Goal: Information Seeking & Learning: Learn about a topic

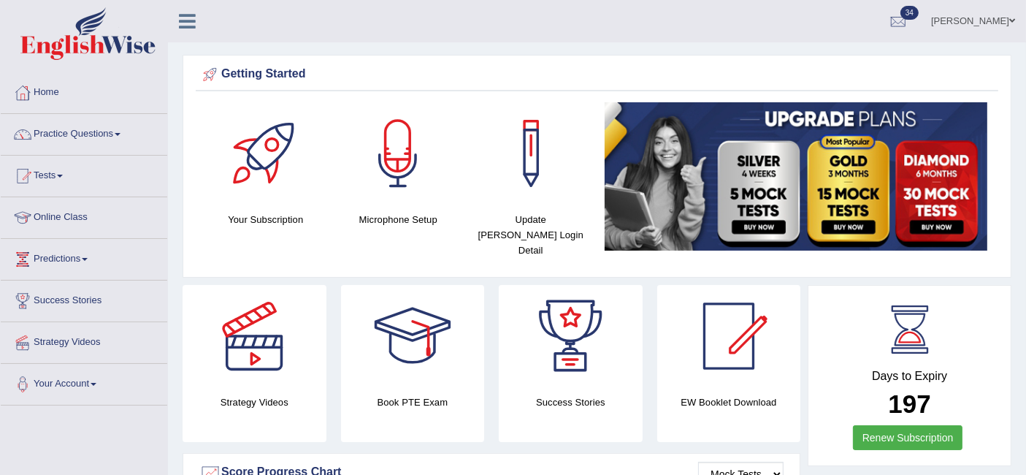
click at [117, 126] on link "Practice Questions" at bounding box center [84, 132] width 166 height 37
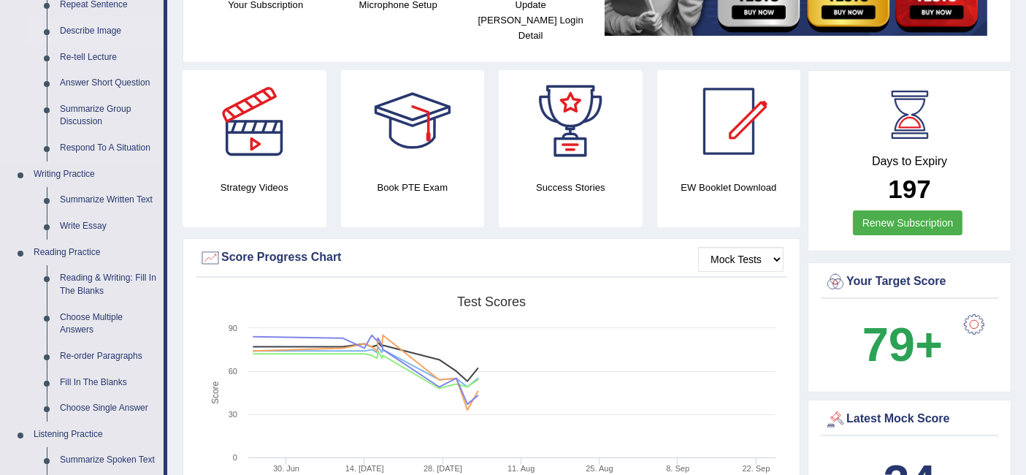
scroll to position [215, 0]
click at [85, 276] on link "Reading & Writing: Fill In The Blanks" at bounding box center [108, 283] width 110 height 39
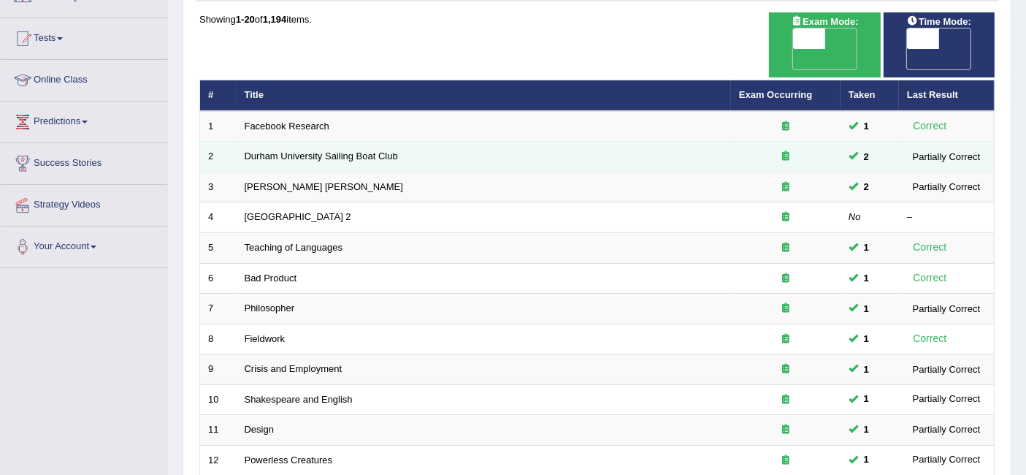
scroll to position [486, 0]
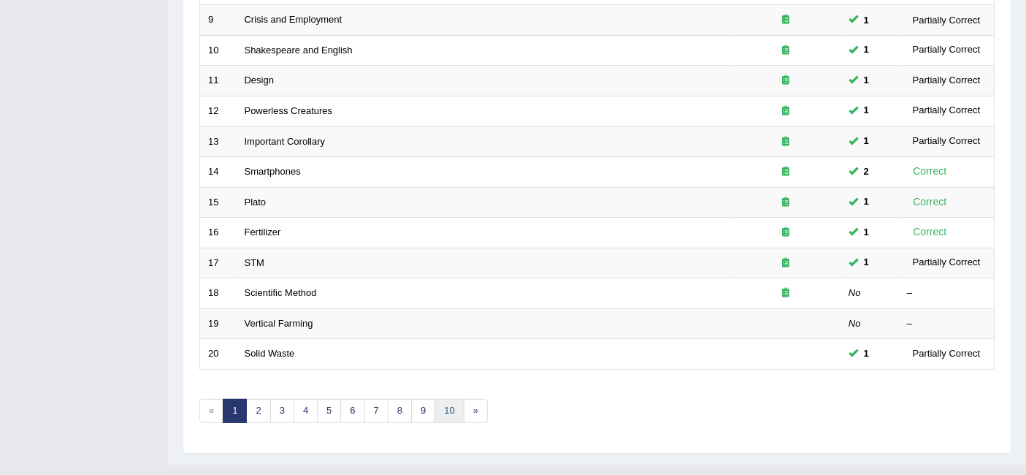
click at [451, 399] on link "10" at bounding box center [448, 411] width 29 height 24
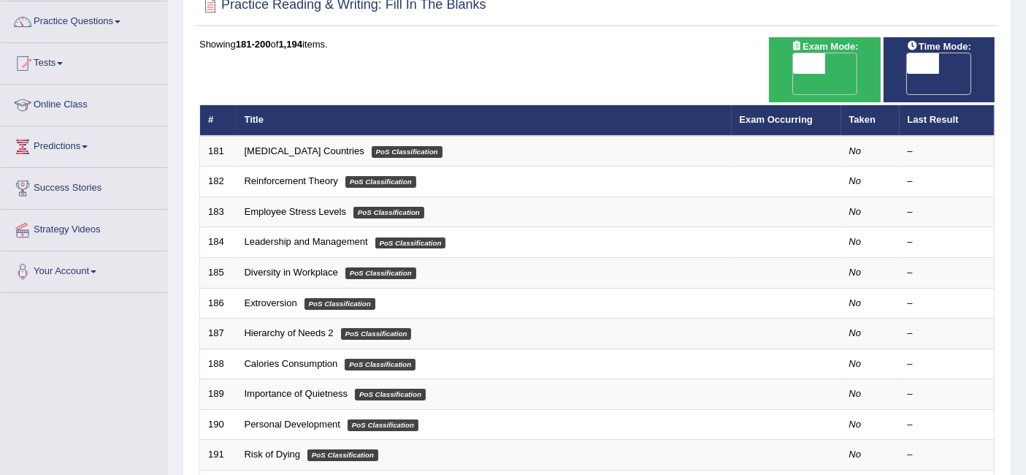
scroll to position [115, 0]
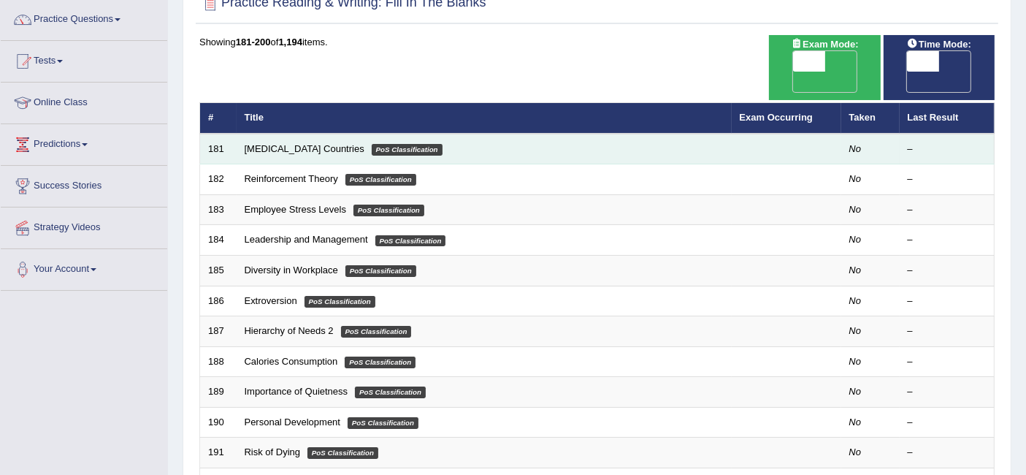
click at [322, 137] on td "Low-income Countries PoS Classification" at bounding box center [484, 149] width 495 height 31
click at [321, 143] on link "Low-income Countries" at bounding box center [305, 148] width 120 height 11
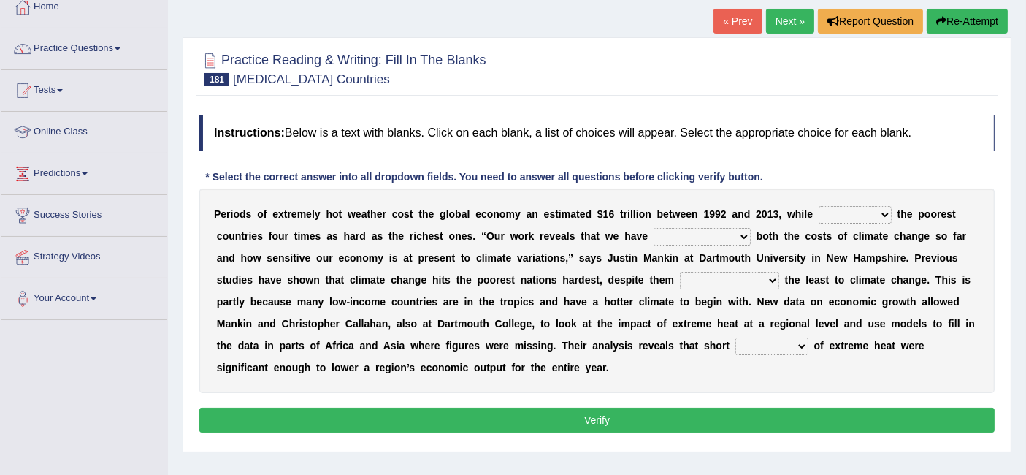
scroll to position [84, 0]
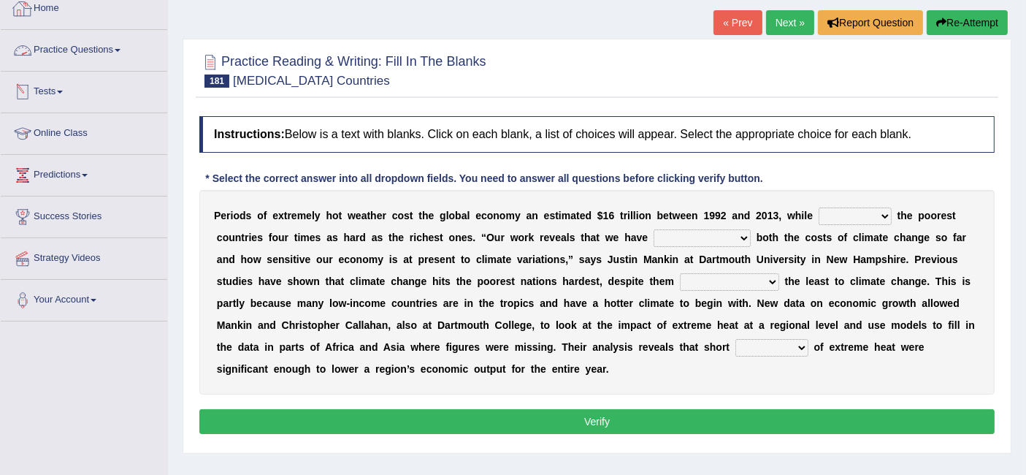
click at [73, 50] on link "Practice Questions" at bounding box center [84, 48] width 166 height 37
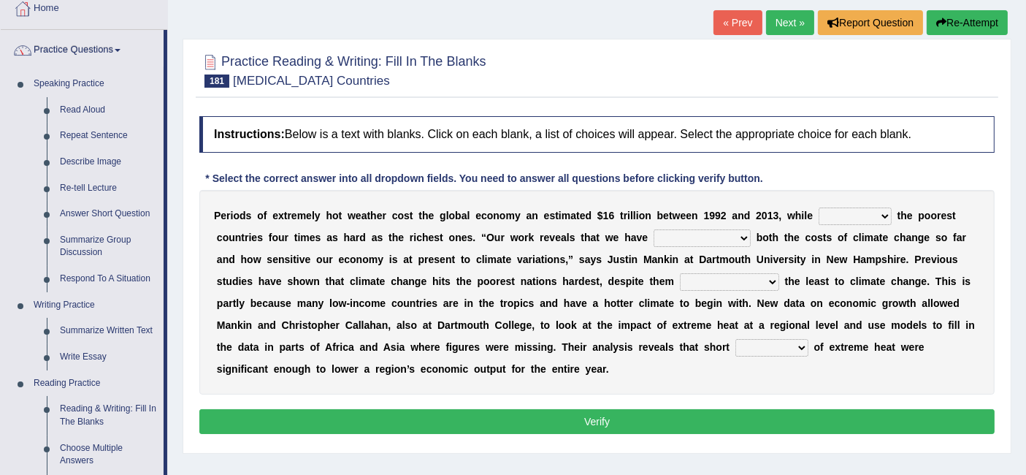
click at [73, 50] on link "Practice Questions" at bounding box center [82, 48] width 163 height 37
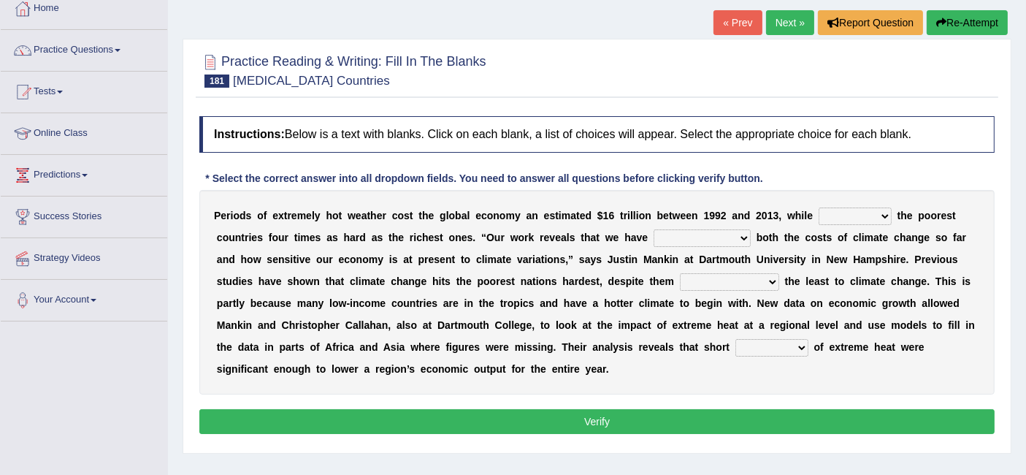
click at [73, 50] on link "Practice Questions" at bounding box center [84, 48] width 166 height 37
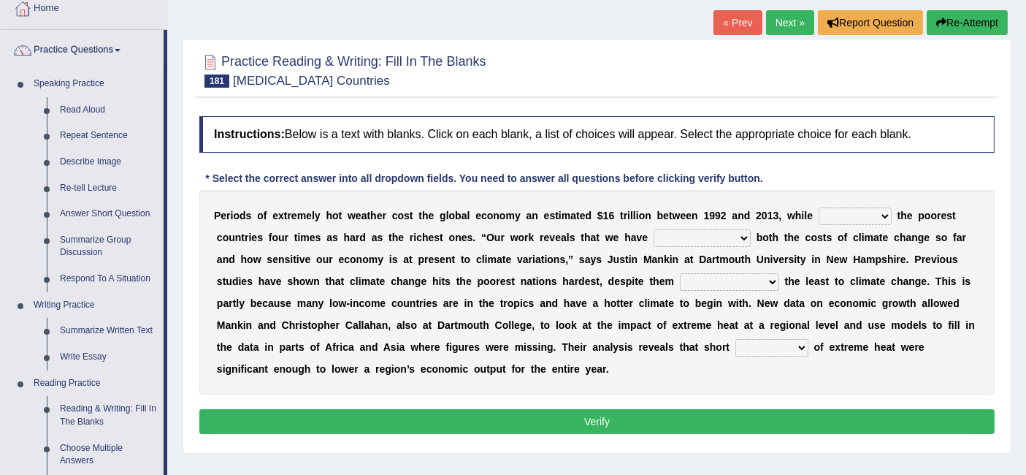
click at [172, 70] on div "Home Practice Reading & Writing: Fill In The Blanks Low-income Countries « Prev…" at bounding box center [597, 281] width 858 height 730
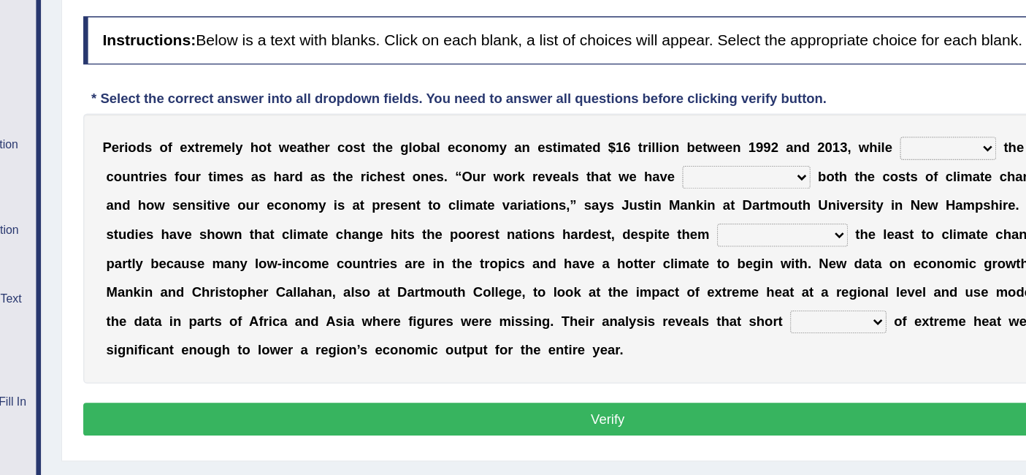
scroll to position [83, 0]
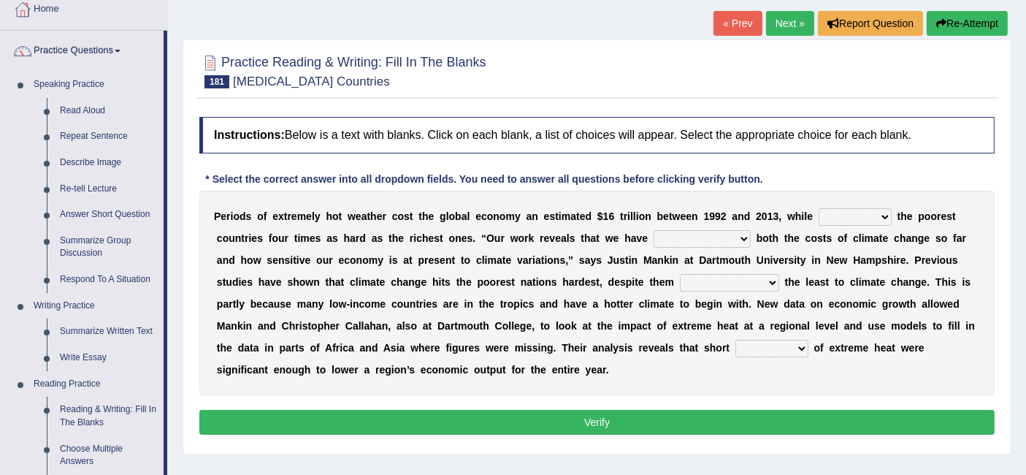
click at [853, 222] on select "defeated hitting hit defeating" at bounding box center [855, 217] width 73 height 18
drag, startPoint x: 213, startPoint y: 210, endPoint x: 364, endPoint y: 248, distance: 155.8
click at [364, 248] on div "P e r i o d s o f e x t r e m e l y h o t w e a t h e r c o s t t h e g l o b a…" at bounding box center [596, 293] width 795 height 204
click at [866, 210] on select "defeated hitting hit defeating" at bounding box center [855, 217] width 73 height 18
select select "defeating"
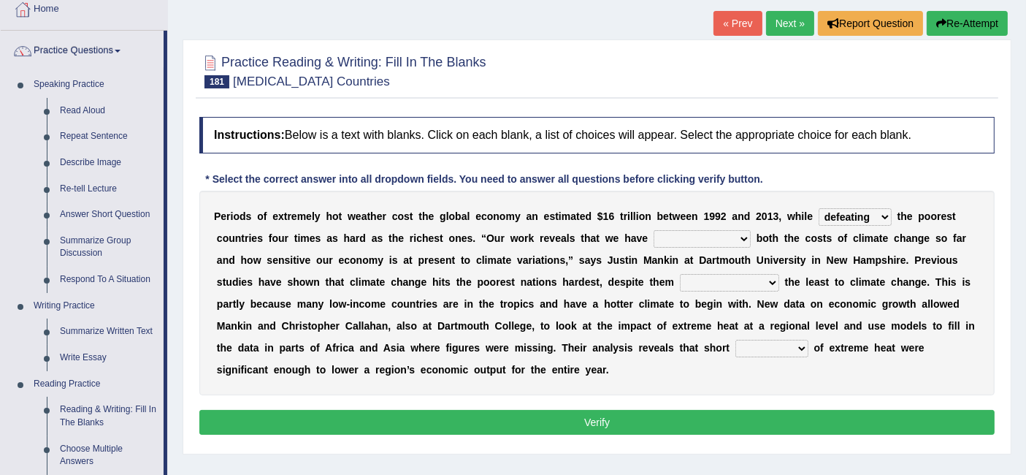
click at [819, 208] on select "defeated hitting hit defeating" at bounding box center [855, 217] width 73 height 18
click at [726, 239] on select "underutilized underpinned underestimated underexposed" at bounding box center [701, 239] width 97 height 18
select select "underestimated"
click at [653, 230] on select "underutilized underpinned underestimated underexposed" at bounding box center [701, 239] width 97 height 18
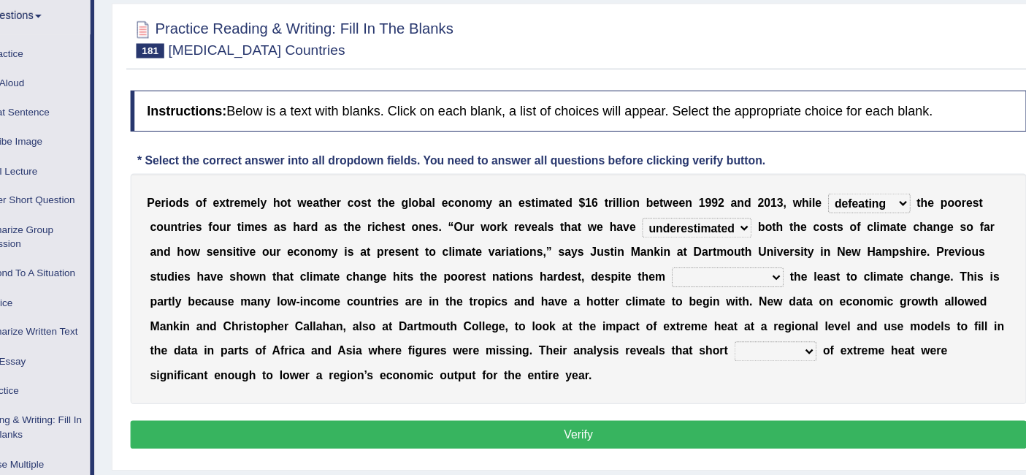
scroll to position [89, 0]
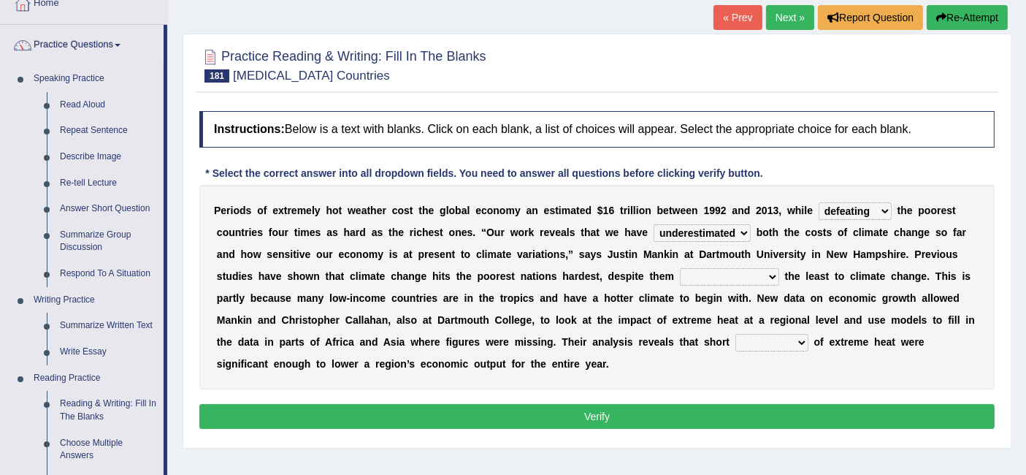
click at [767, 274] on select "contributing permeating computing accommodating" at bounding box center [729, 277] width 99 height 18
select select "contributing"
click at [680, 268] on select "contributing permeating computing accommodating" at bounding box center [729, 277] width 99 height 18
click at [790, 337] on select "spells effects lacks qualities" at bounding box center [771, 343] width 73 height 18
select select "effects"
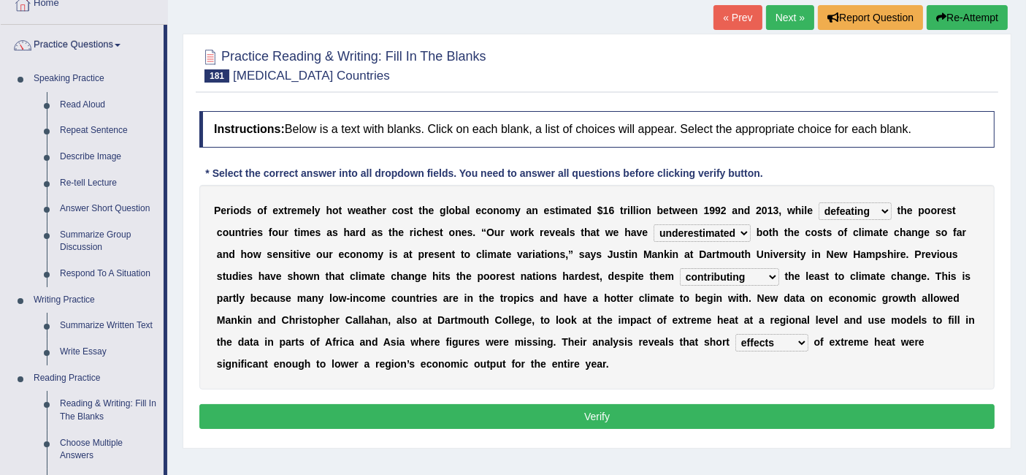
click at [735, 334] on select "spells effects lacks qualities" at bounding box center [771, 343] width 73 height 18
click at [684, 416] on button "Verify" at bounding box center [596, 416] width 795 height 25
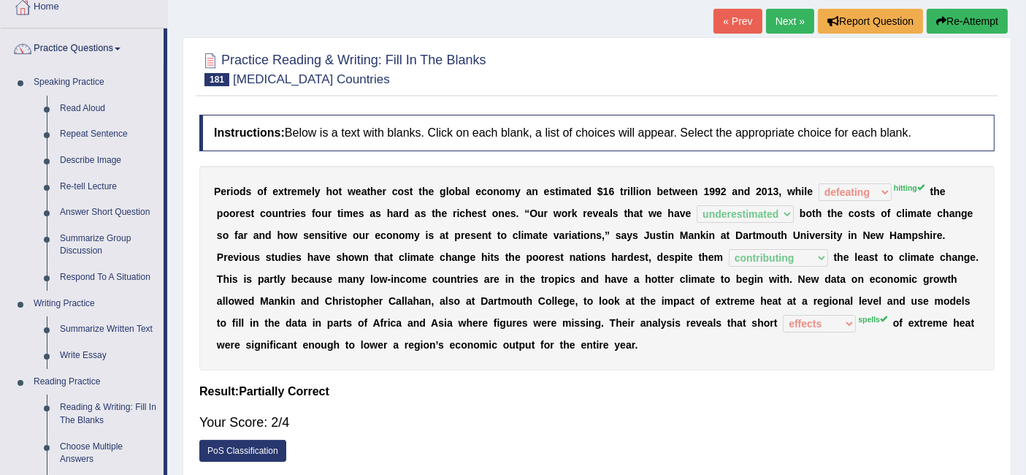
scroll to position [85, 0]
click at [791, 22] on link "Next »" at bounding box center [790, 21] width 48 height 25
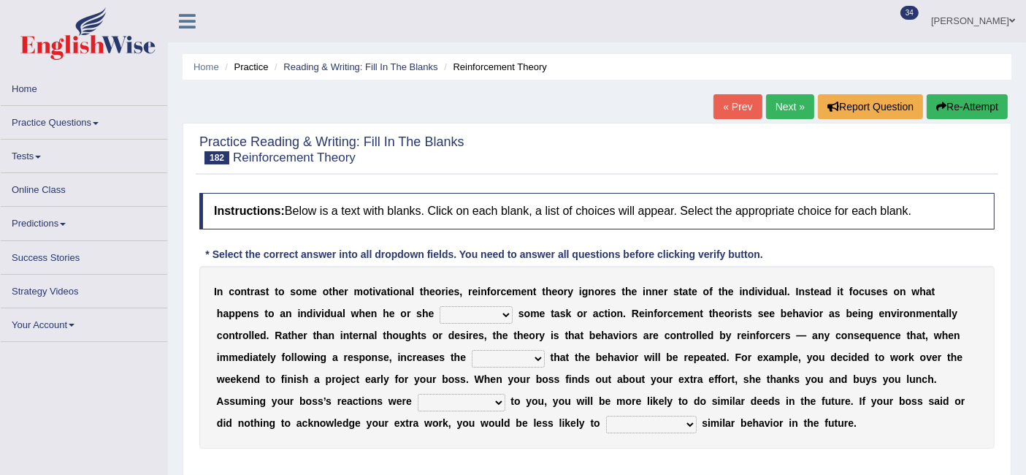
scroll to position [90, 0]
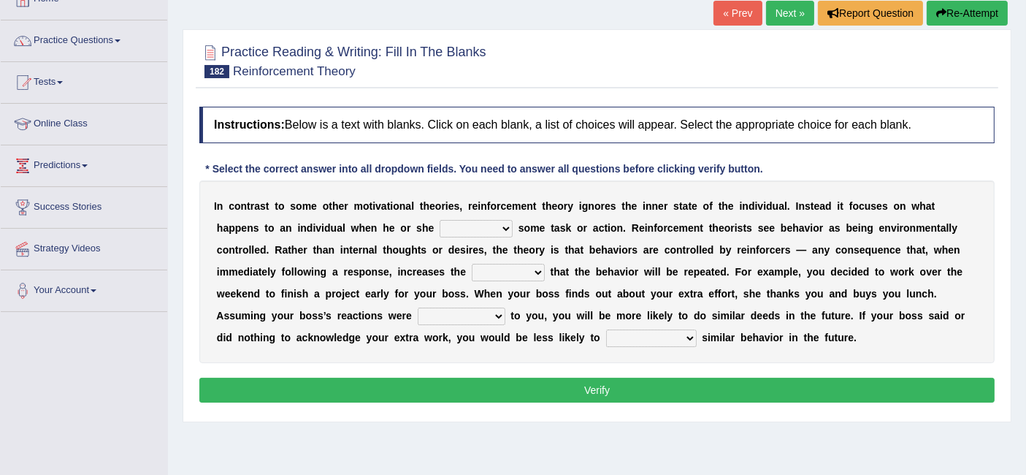
click at [446, 161] on div "* Select the correct answer into all dropdown fields. You need to answer all qu…" at bounding box center [484, 168] width 570 height 15
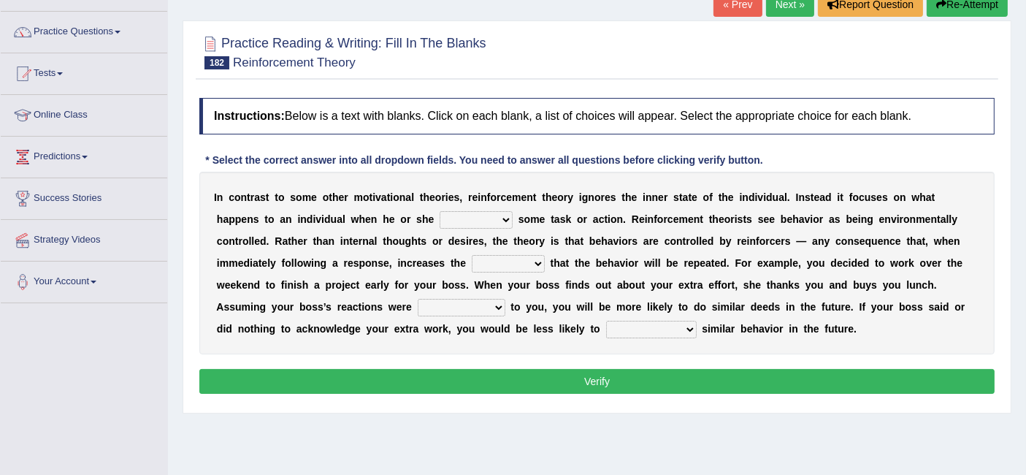
scroll to position [109, 0]
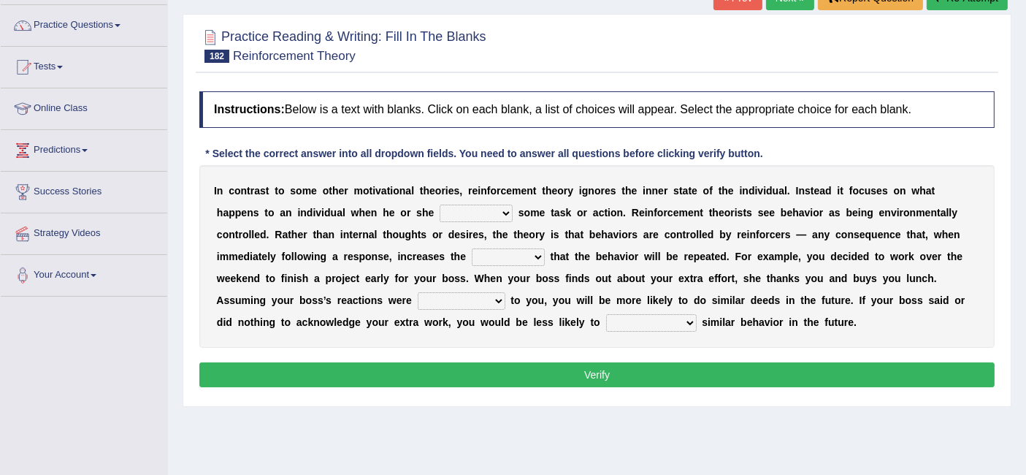
click at [472, 207] on select "reforms conforms confirms performs" at bounding box center [476, 213] width 73 height 18
select select "performs"
click at [440, 204] on select "reforms conforms confirms performs" at bounding box center [476, 213] width 73 height 18
click at [509, 257] on select "tendency potency probability capability" at bounding box center [508, 257] width 73 height 18
select select "probability"
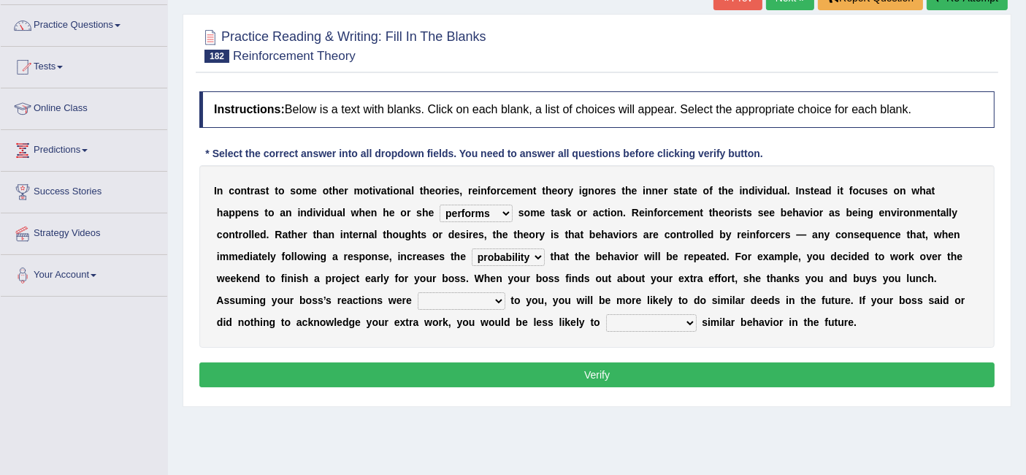
click at [472, 248] on select "tendency potency probability capability" at bounding box center [508, 257] width 73 height 18
click at [483, 296] on select "comparable favorable reliable incomparable" at bounding box center [462, 301] width 88 height 18
select select "favorable"
click at [418, 292] on select "comparable favorable reliable incomparable" at bounding box center [462, 301] width 88 height 18
click at [663, 320] on select "galvanize legislate commemorate demonstrate" at bounding box center [651, 323] width 91 height 18
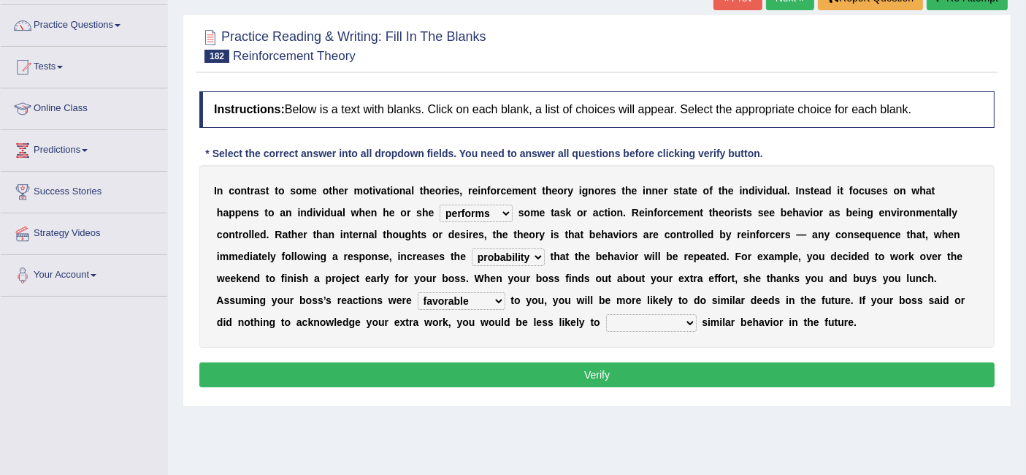
select select "demonstrate"
click at [606, 314] on select "galvanize legislate commemorate demonstrate" at bounding box center [651, 323] width 91 height 18
click at [662, 362] on button "Verify" at bounding box center [596, 374] width 795 height 25
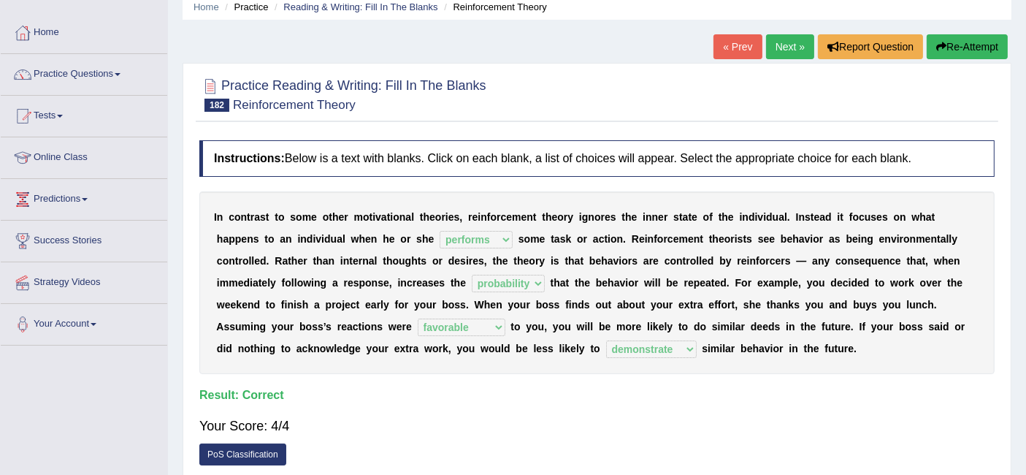
scroll to position [57, 0]
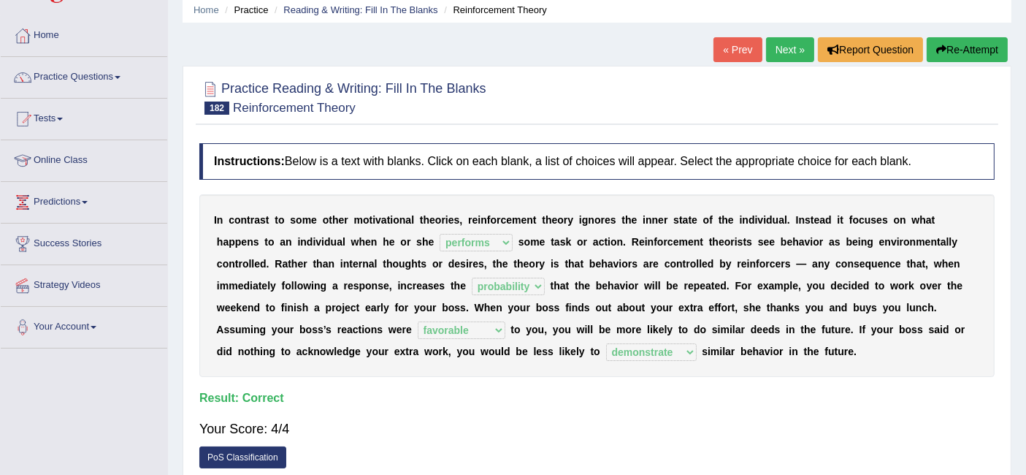
click at [786, 57] on link "Next »" at bounding box center [790, 49] width 48 height 25
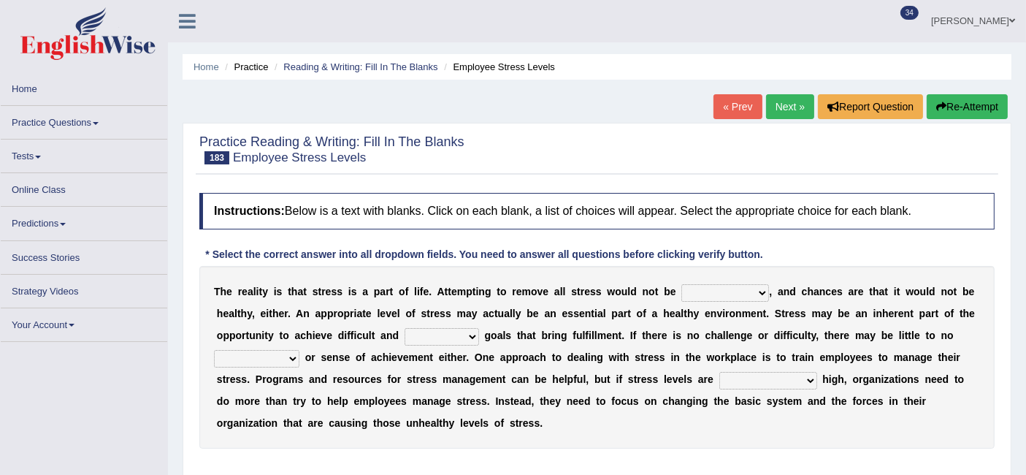
scroll to position [104, 0]
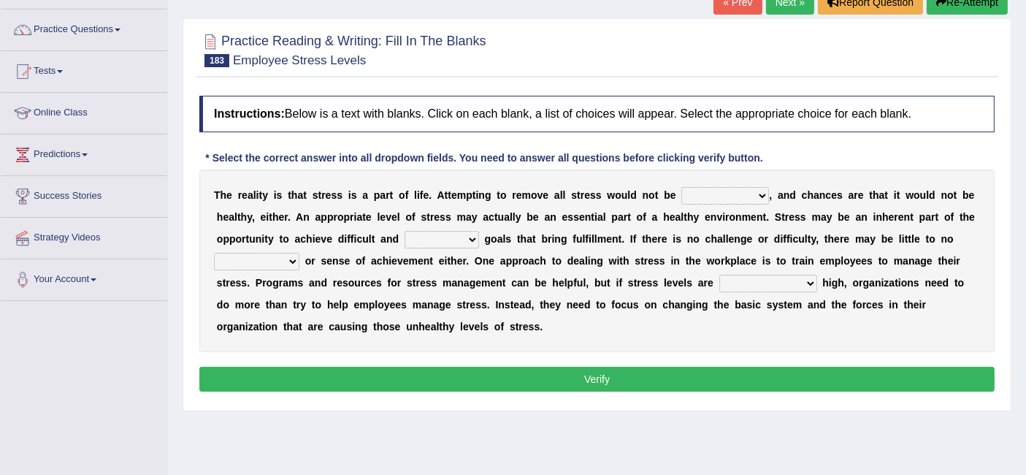
click at [736, 191] on select "characteristic realistic scholastic futuristic" at bounding box center [725, 196] width 88 height 18
select select "realistic"
click at [681, 187] on select "characteristic realistic scholastic futuristic" at bounding box center [725, 196] width 88 height 18
click at [441, 231] on select "worthwhile otherwhile redundant complied" at bounding box center [442, 240] width 74 height 18
select select "redundant"
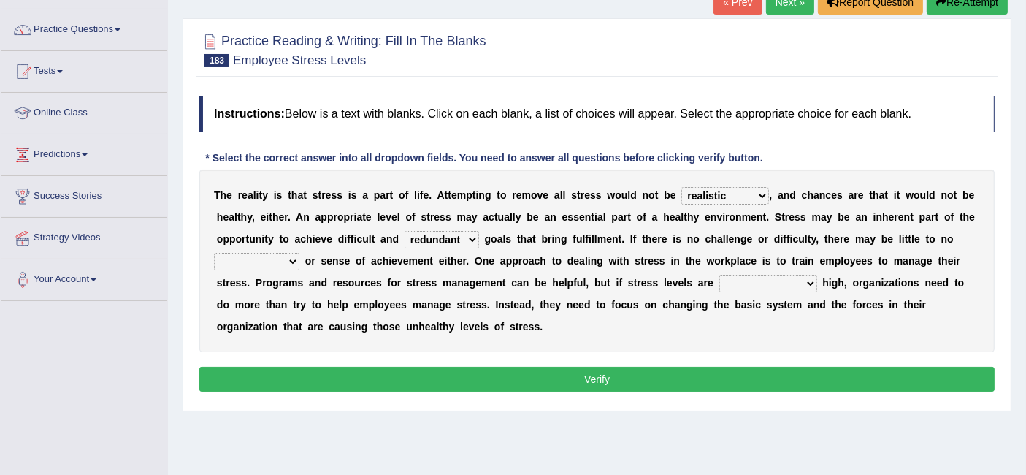
click at [405, 231] on select "worthwhile otherwhile redundant complied" at bounding box center [442, 240] width 74 height 18
click at [278, 259] on select "introspection satisfaction confection recollection" at bounding box center [256, 262] width 85 height 18
select select "satisfaction"
click at [214, 253] on select "introspection satisfaction confection recollection" at bounding box center [256, 262] width 85 height 18
click at [759, 275] on select "unreasonably psychologically necessarily intermediately" at bounding box center [768, 284] width 98 height 18
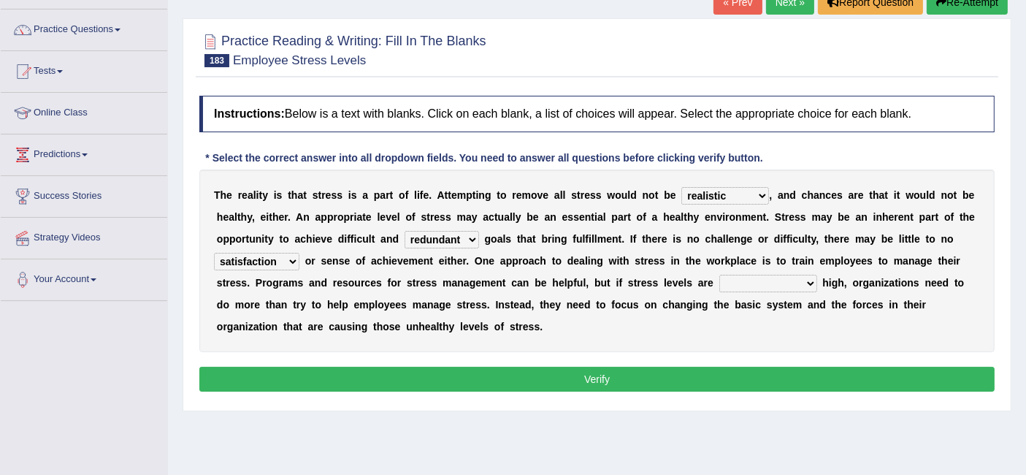
select select "unreasonably"
click at [719, 275] on select "unreasonably psychologically necessarily intermediately" at bounding box center [768, 284] width 98 height 18
click at [678, 373] on button "Verify" at bounding box center [596, 379] width 795 height 25
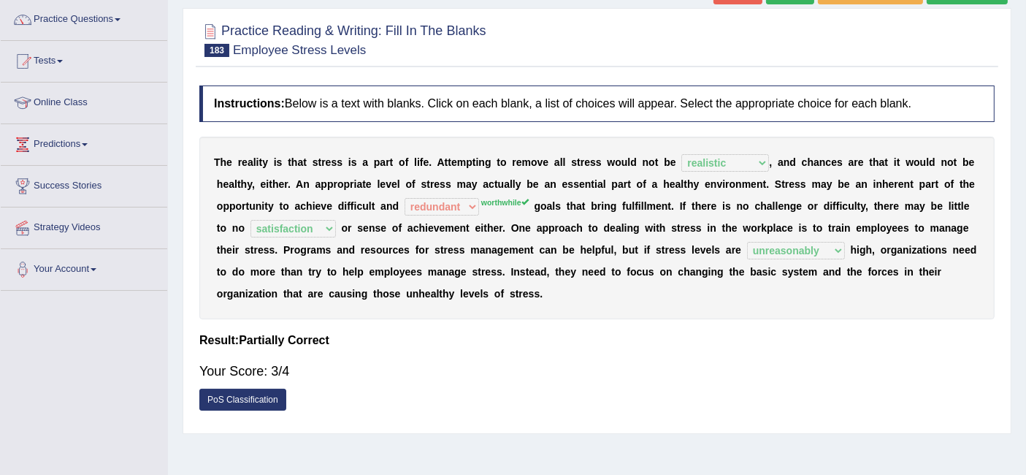
scroll to position [88, 0]
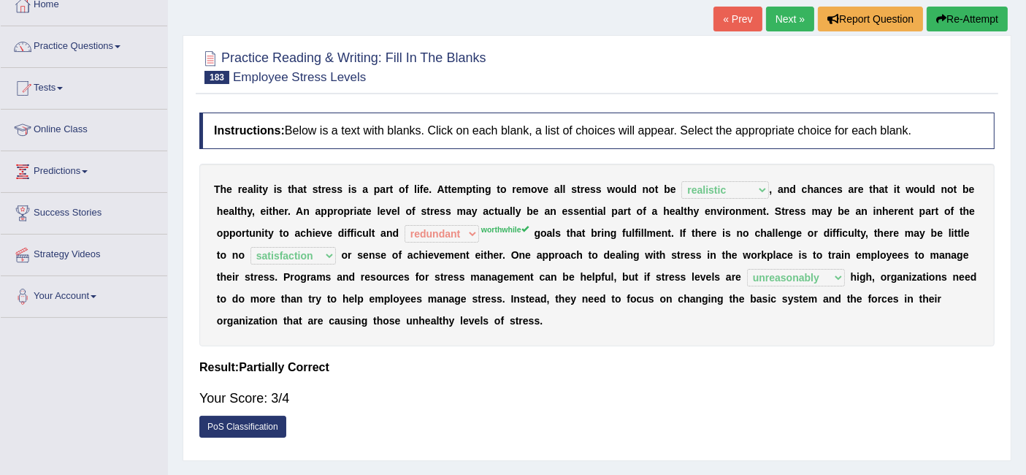
click at [772, 23] on link "Next »" at bounding box center [790, 19] width 48 height 25
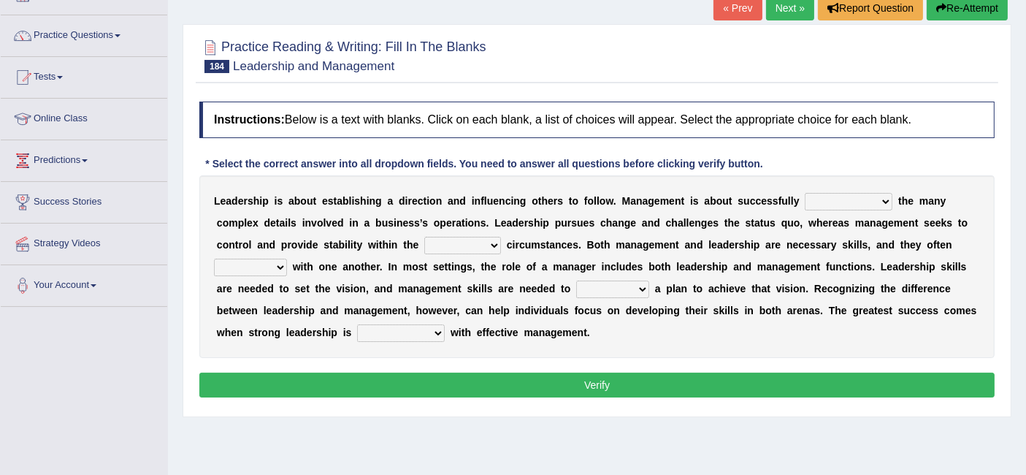
scroll to position [104, 0]
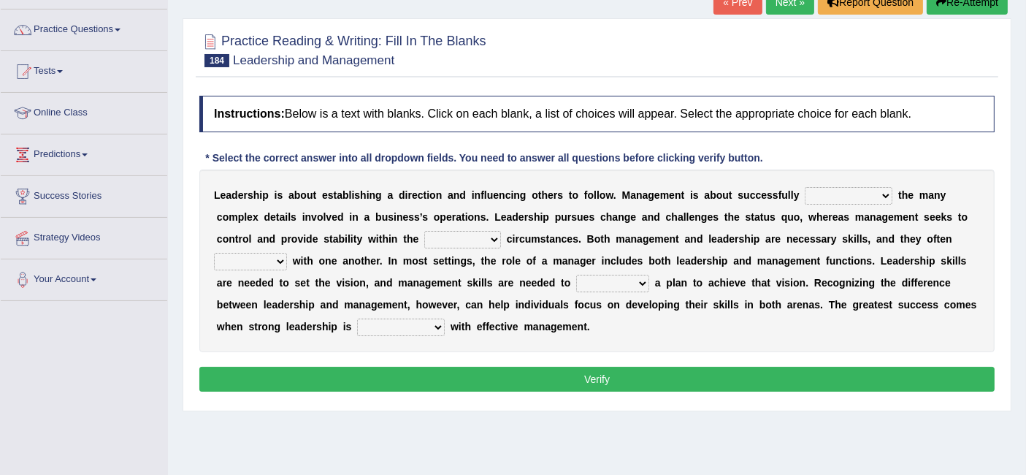
click at [859, 193] on select "Inspiring admiring depicting administering" at bounding box center [849, 196] width 88 height 18
select select "administering"
click at [805, 187] on select "Inspiring admiring depicting administering" at bounding box center [849, 196] width 88 height 18
click at [870, 193] on select "Inspiring admiring depicting administering" at bounding box center [849, 196] width 88 height 18
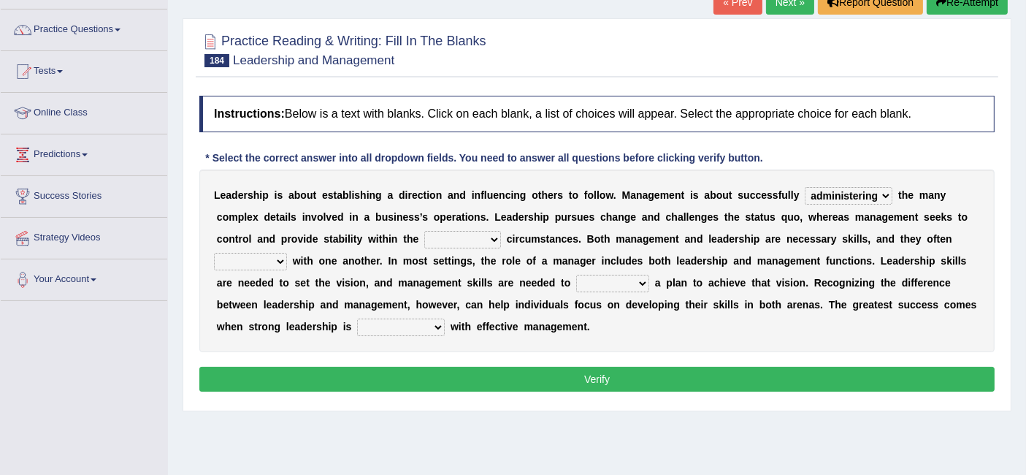
click at [456, 234] on select "mentioning monitoring uninspiring existing" at bounding box center [462, 240] width 77 height 18
select select "existing"
click at [424, 231] on select "mentioning monitoring uninspiring existing" at bounding box center [462, 240] width 77 height 18
click at [277, 264] on select "vitalize overlap reverb resurrect" at bounding box center [250, 262] width 73 height 18
select select "overlap"
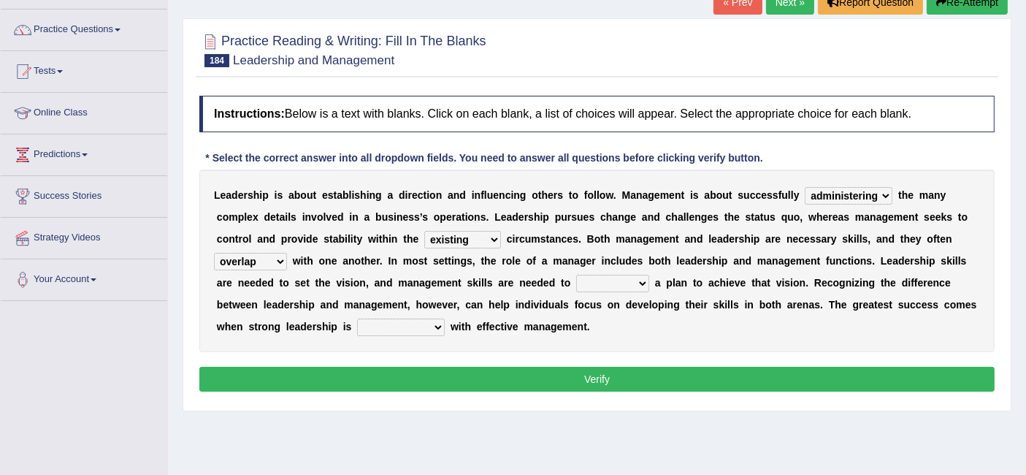
click at [214, 253] on select "vitalize overlap reverb resurrect" at bounding box center [250, 262] width 73 height 18
click at [615, 279] on select "validate antedate reimburse implement" at bounding box center [612, 284] width 73 height 18
select select "implement"
click at [576, 275] on select "validate antedate reimburse implement" at bounding box center [612, 284] width 73 height 18
click at [430, 324] on select "paired impoverished impaired polished" at bounding box center [401, 327] width 88 height 18
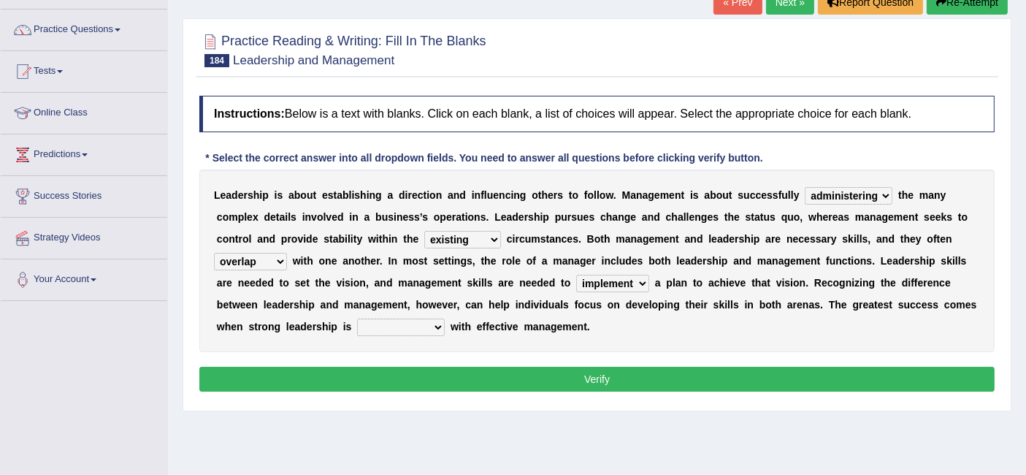
select select "polished"
click at [357, 318] on select "paired impoverished impaired polished" at bounding box center [401, 327] width 88 height 18
click at [469, 383] on button "Verify" at bounding box center [596, 379] width 795 height 25
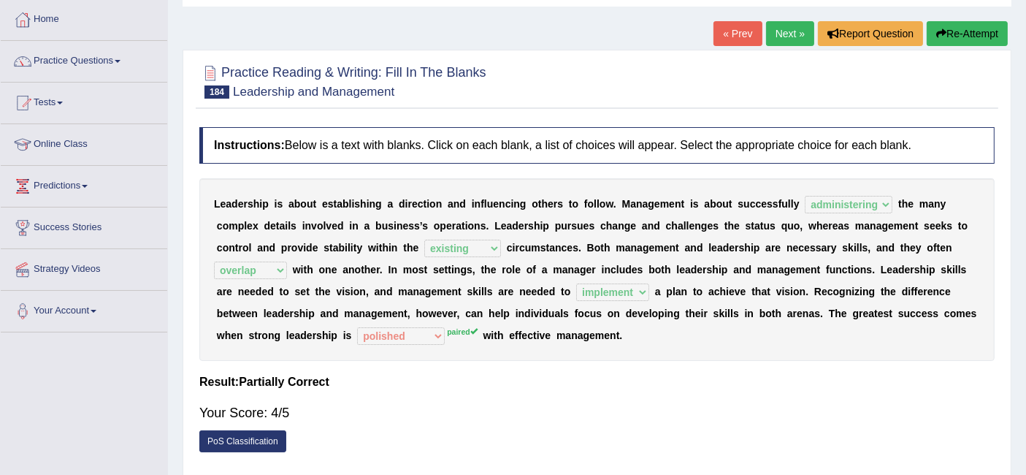
scroll to position [71, 0]
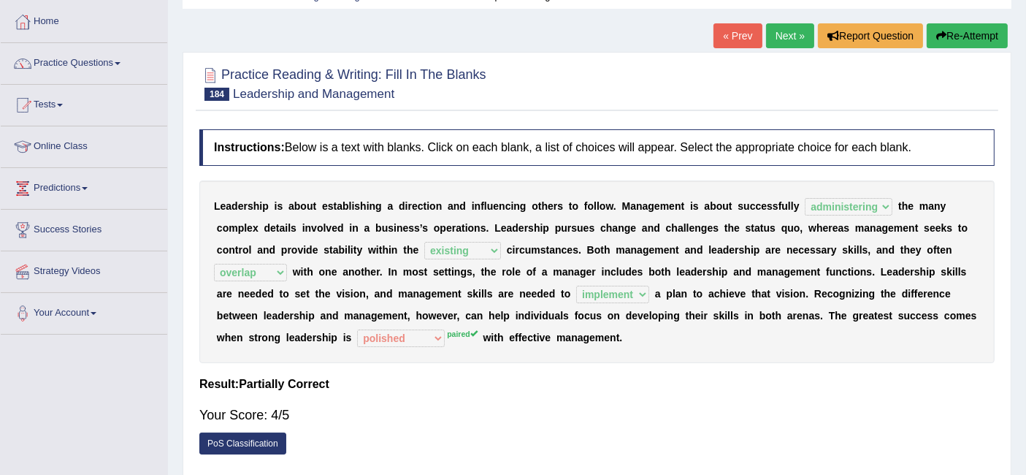
click at [805, 32] on link "Next »" at bounding box center [790, 35] width 48 height 25
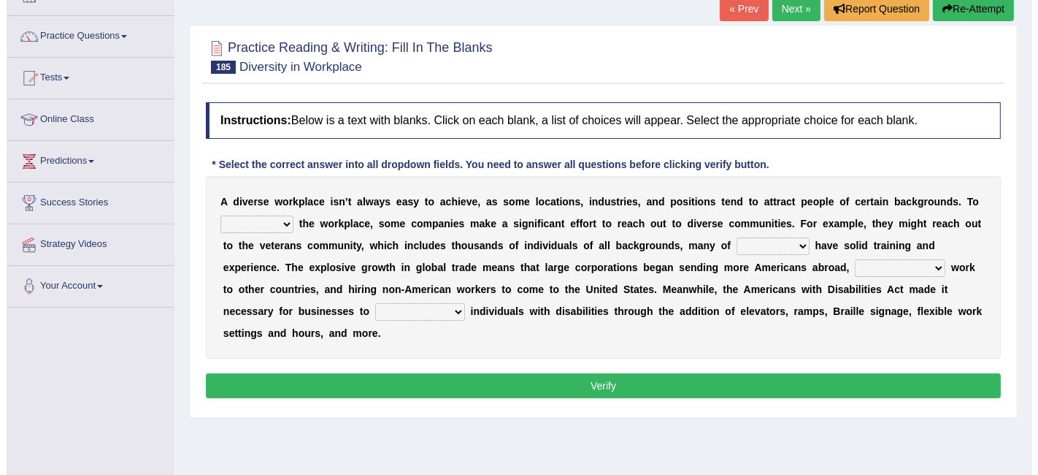
scroll to position [107, 0]
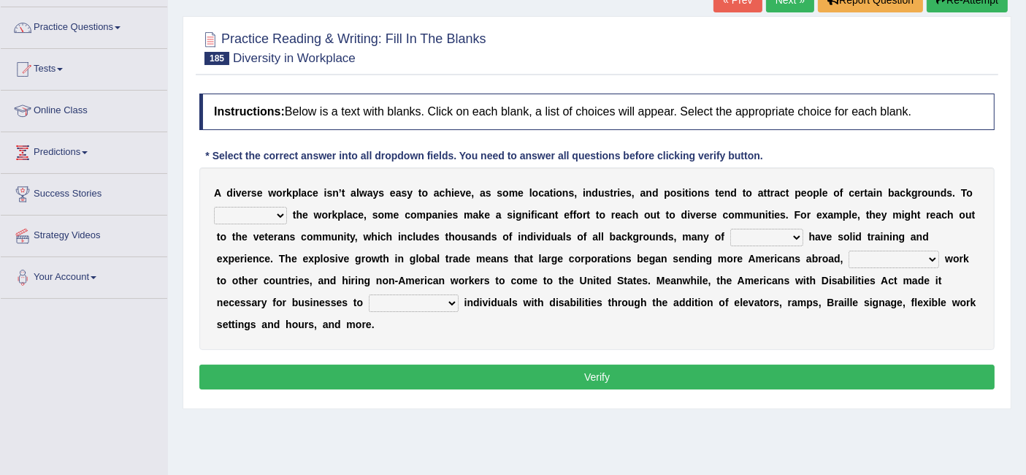
click at [276, 215] on select "intensify solidify simplify diversify" at bounding box center [250, 216] width 73 height 18
select select "diversify"
click at [214, 207] on select "intensify solidify simplify diversify" at bounding box center [250, 216] width 73 height 18
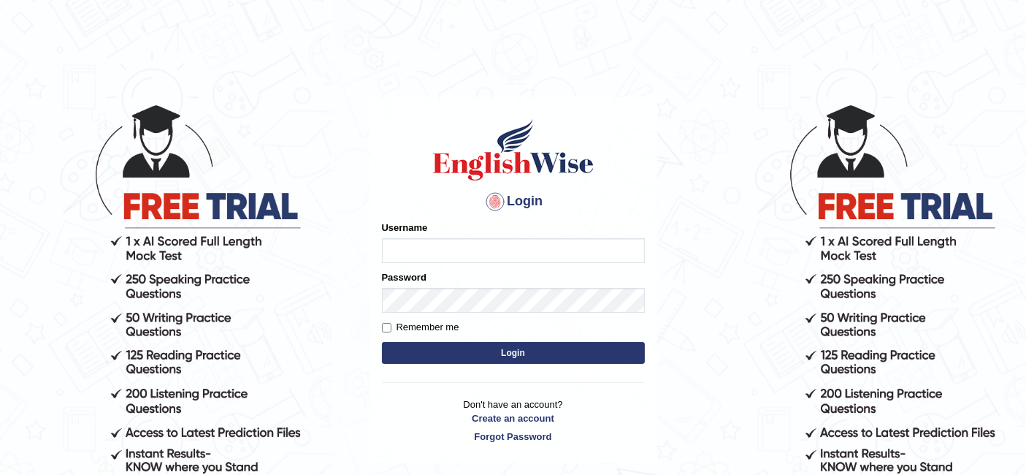
type input "[PERSON_NAME]"
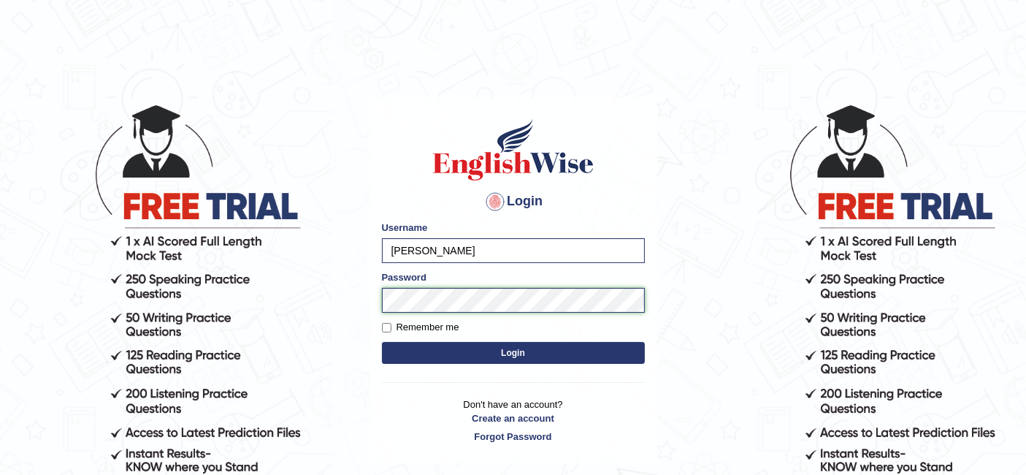
click at [361, 301] on body "Login Please fix the following errors: Username [PERSON_NAME] Password Remember…" at bounding box center [513, 288] width 1026 height 475
